Goal: Navigation & Orientation: Find specific page/section

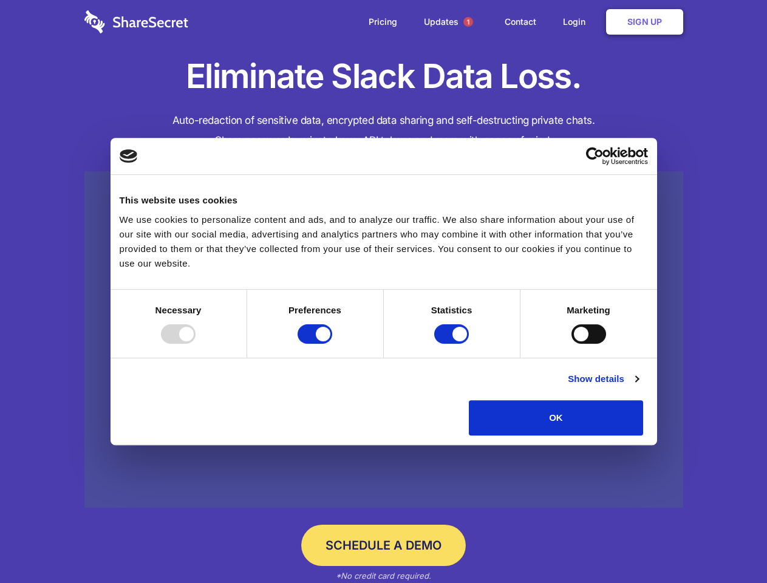
click at [196, 344] on div at bounding box center [178, 333] width 35 height 19
click at [332, 344] on input "Preferences" at bounding box center [315, 333] width 35 height 19
checkbox input "false"
click at [453, 344] on input "Statistics" at bounding box center [451, 333] width 35 height 19
checkbox input "false"
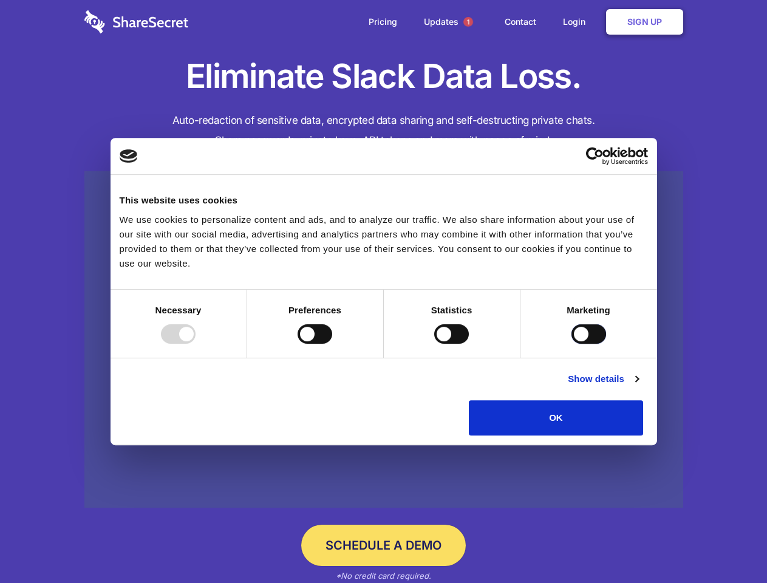
click at [572, 344] on input "Marketing" at bounding box center [589, 333] width 35 height 19
checkbox input "true"
click at [639, 386] on link "Show details" at bounding box center [603, 379] width 70 height 15
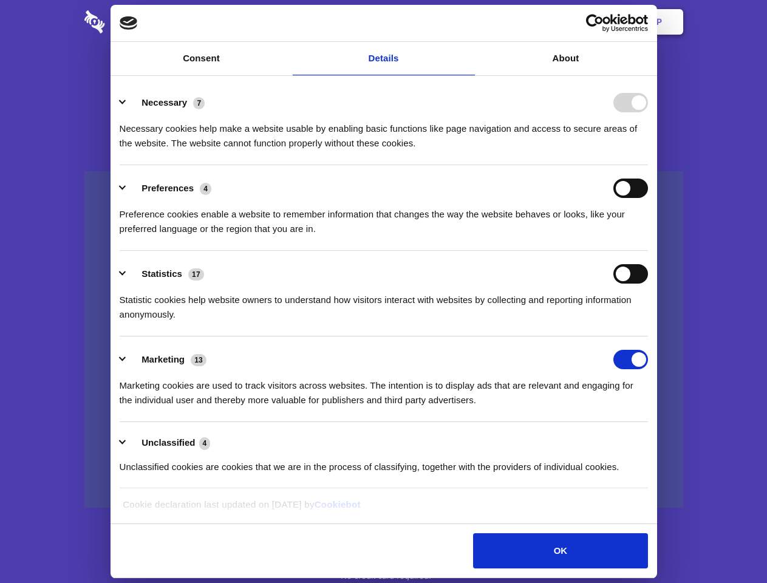
click at [648, 165] on li "Necessary 7 Necessary cookies help make a website usable by enabling basic func…" at bounding box center [384, 123] width 529 height 86
click at [468, 22] on span "1" at bounding box center [469, 22] width 10 height 10
